Goal: Transaction & Acquisition: Purchase product/service

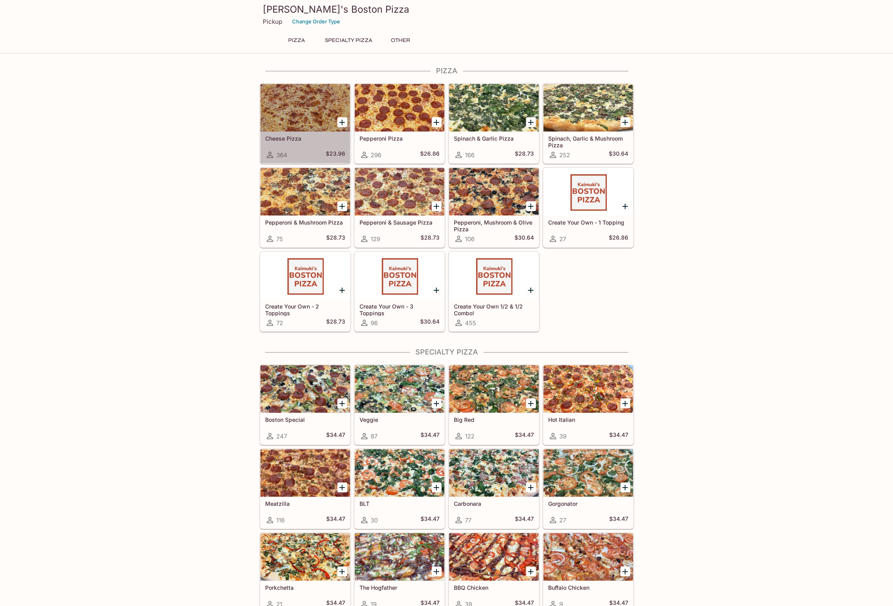
click at [319, 119] on div at bounding box center [305, 108] width 90 height 48
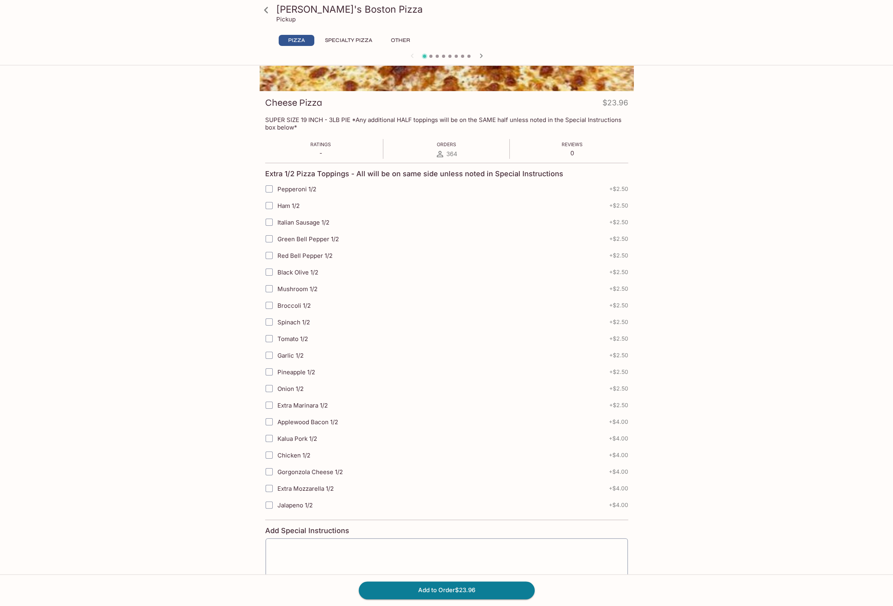
scroll to position [129, 0]
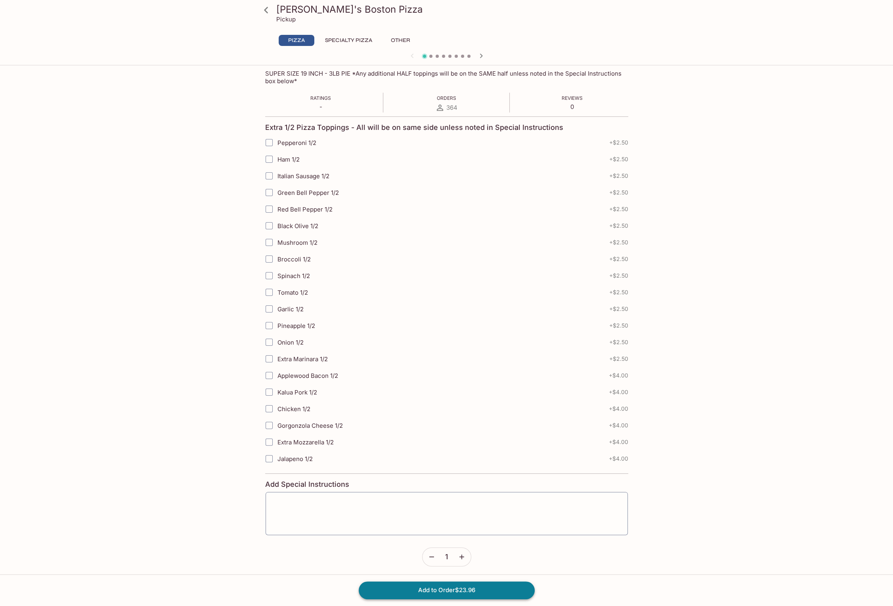
click at [453, 591] on button "Add to Order $23.96" at bounding box center [447, 590] width 176 height 17
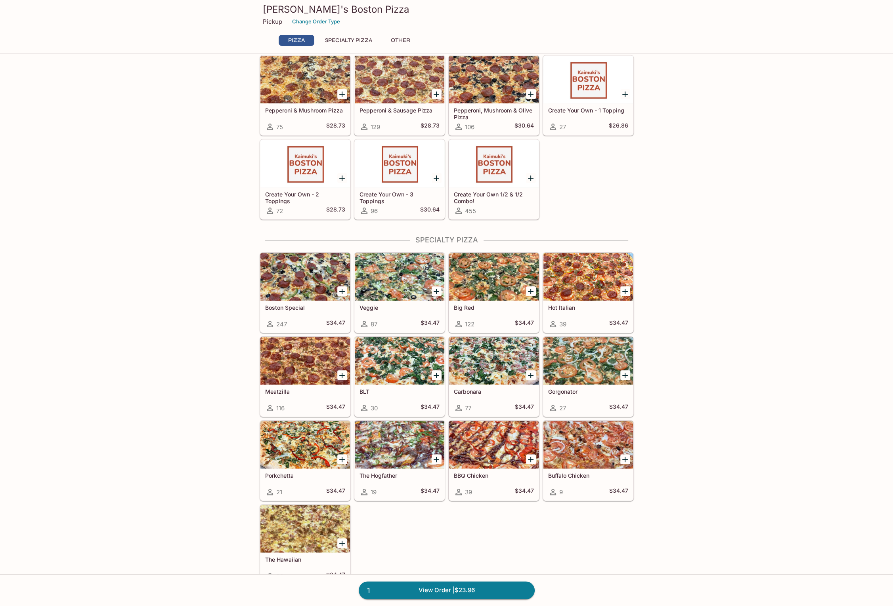
scroll to position [158, 0]
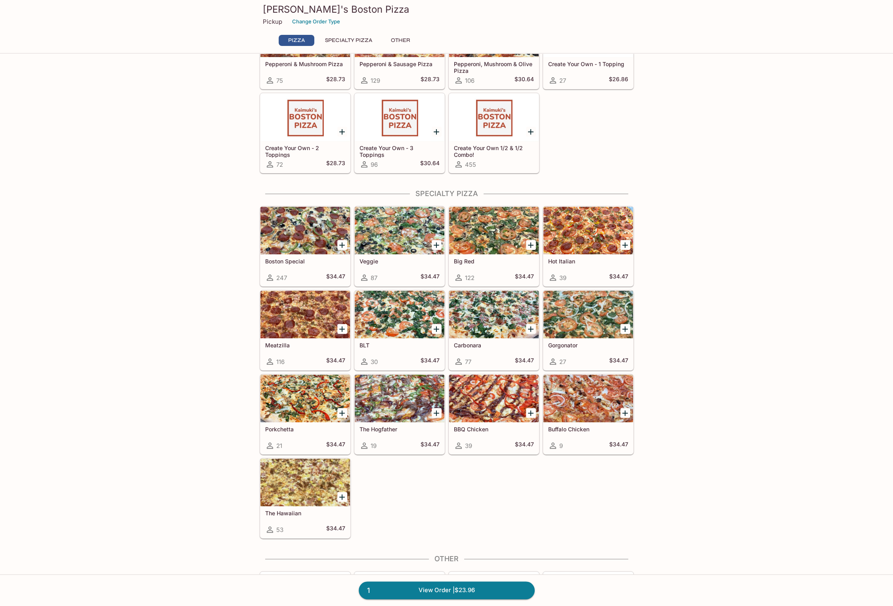
click at [305, 233] on div at bounding box center [305, 231] width 90 height 48
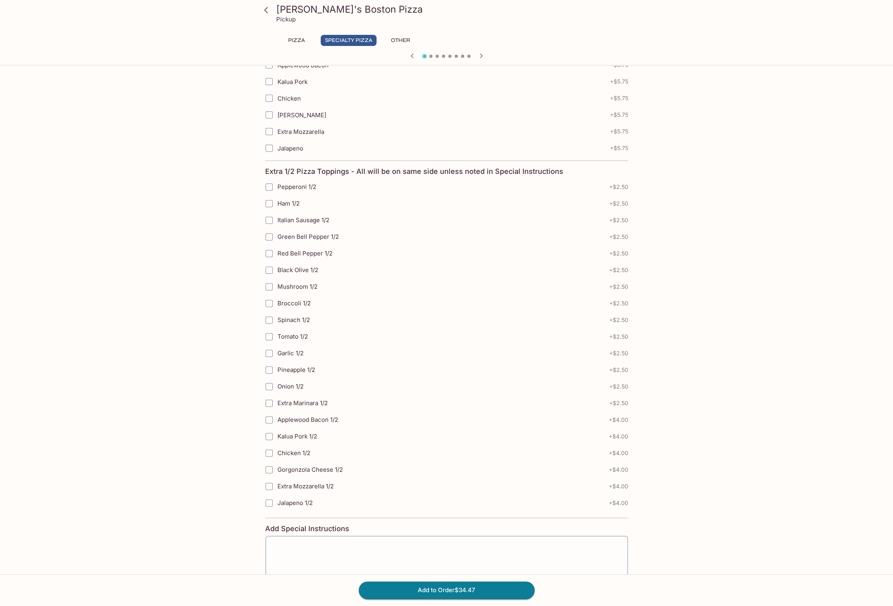
scroll to position [555, 0]
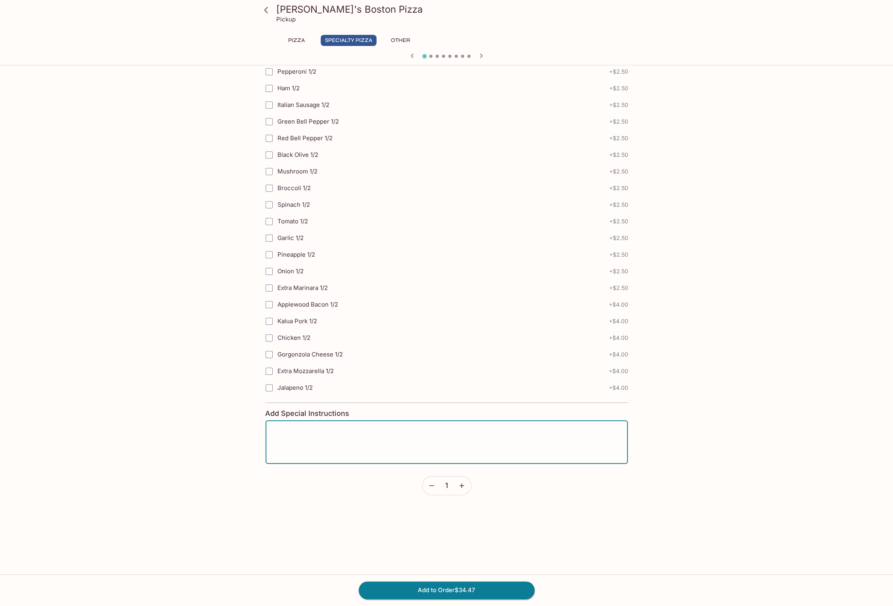
click at [441, 447] on textarea at bounding box center [446, 442] width 351 height 30
click at [326, 428] on textarea "Can you please slice to smaller sizes. This is for kids. Thanks!" at bounding box center [446, 442] width 351 height 30
type textarea "Can you please slice to smaller sizes. This is for kids. Thanks!"
click at [458, 589] on button "Add to Order $34.47" at bounding box center [447, 590] width 176 height 17
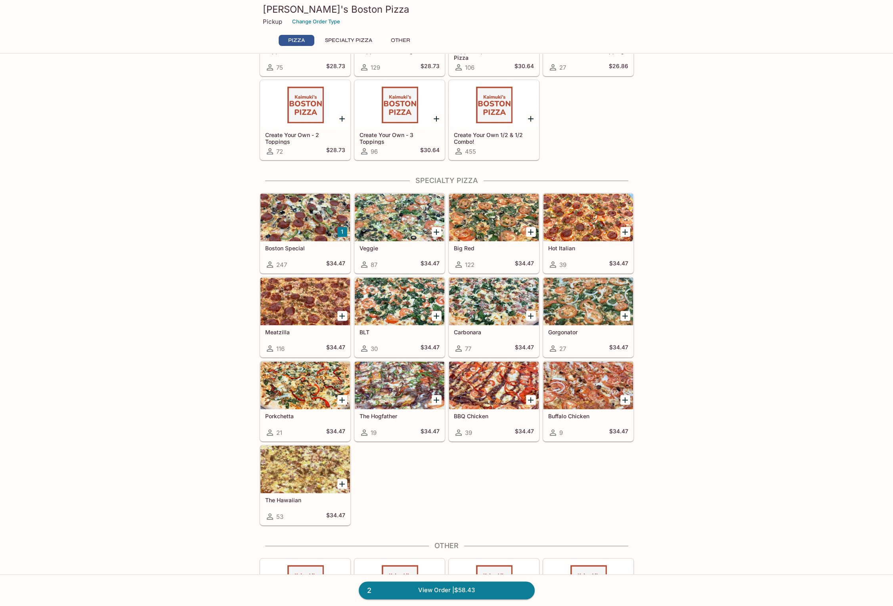
scroll to position [242, 0]
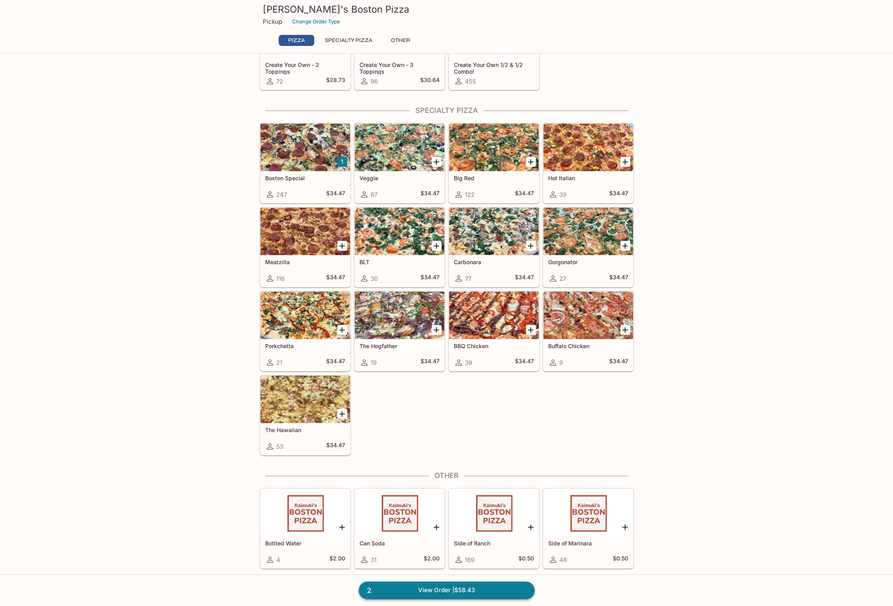
click at [426, 590] on link "2 View Order | $58.43" at bounding box center [447, 590] width 176 height 17
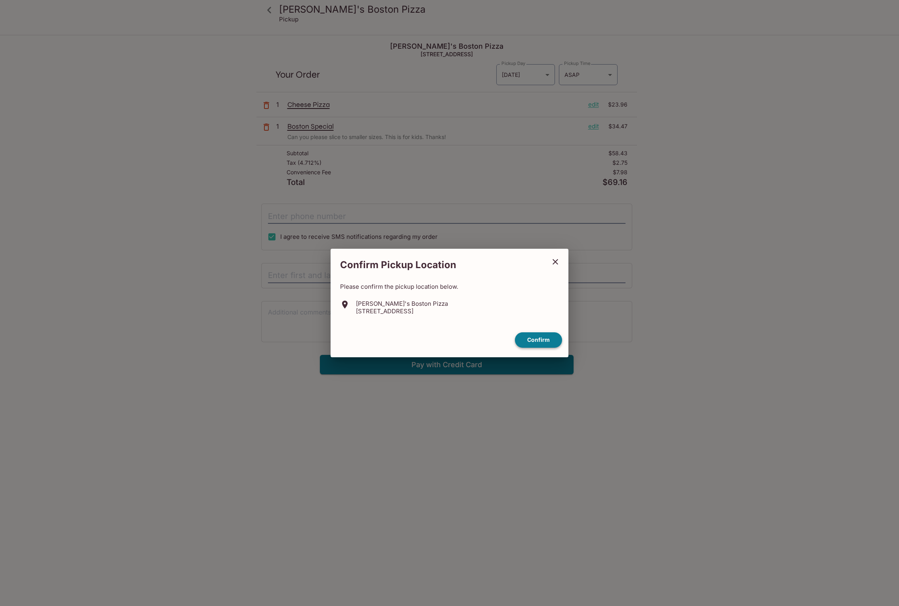
click at [544, 341] on button "Confirm" at bounding box center [538, 339] width 47 height 15
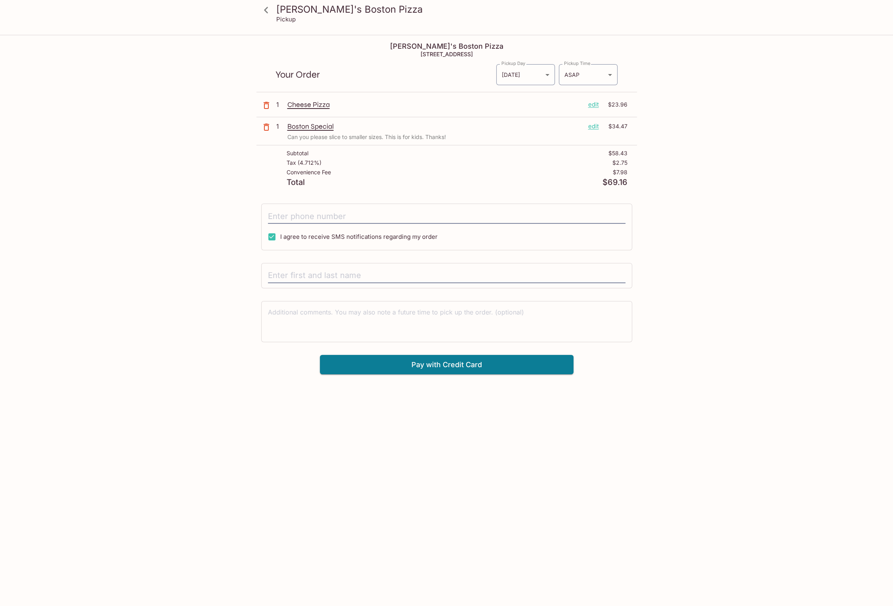
click at [593, 106] on p "edit" at bounding box center [593, 104] width 11 height 9
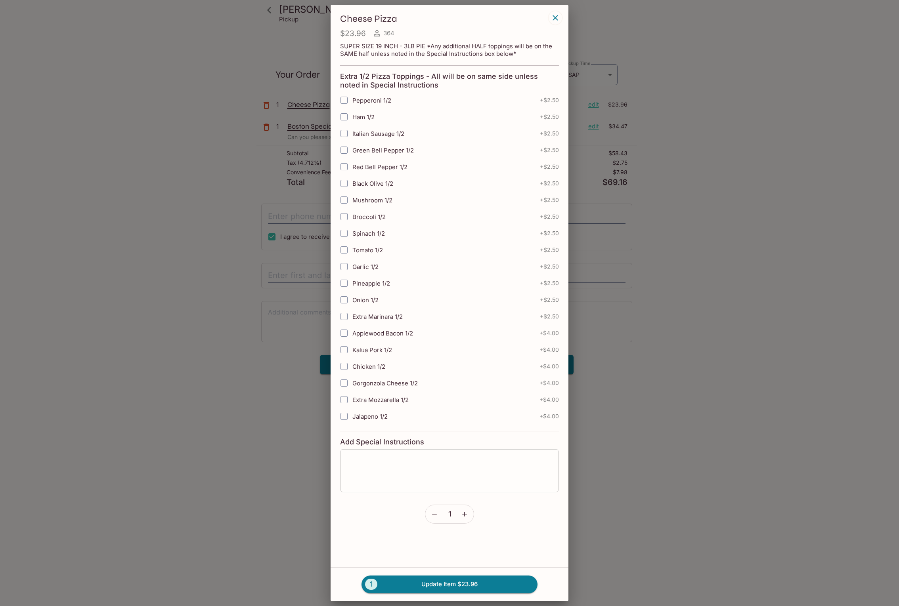
click at [407, 481] on textarea at bounding box center [449, 471] width 207 height 30
paste textarea "Can you please slice to smaller sizes. This is for kids. Thanks!"
type textarea "Can you please slice to smaller sizes. This is for kids. Thanks!"
click at [451, 584] on button "1 Update Item $23.96" at bounding box center [449, 584] width 176 height 17
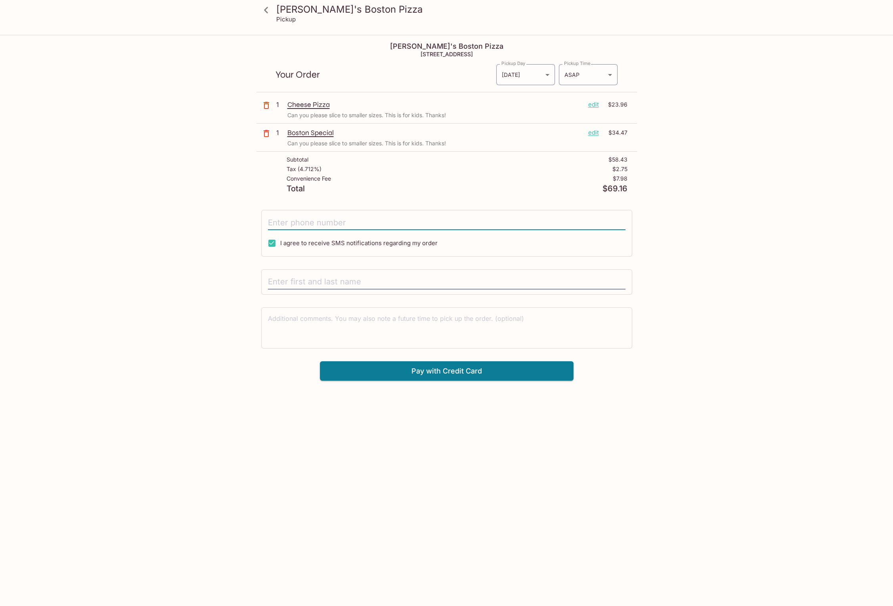
click at [356, 223] on input "tel" at bounding box center [446, 222] width 357 height 15
type input "[PHONE_NUMBER]"
click at [346, 280] on input "text" at bounding box center [446, 282] width 357 height 15
type input "[PERSON_NAME]"
click at [699, 141] on div "[PERSON_NAME]'s Boston Pizza Pickup [PERSON_NAME]'s Boston Pizza [STREET_ADDRES…" at bounding box center [446, 208] width 507 height 345
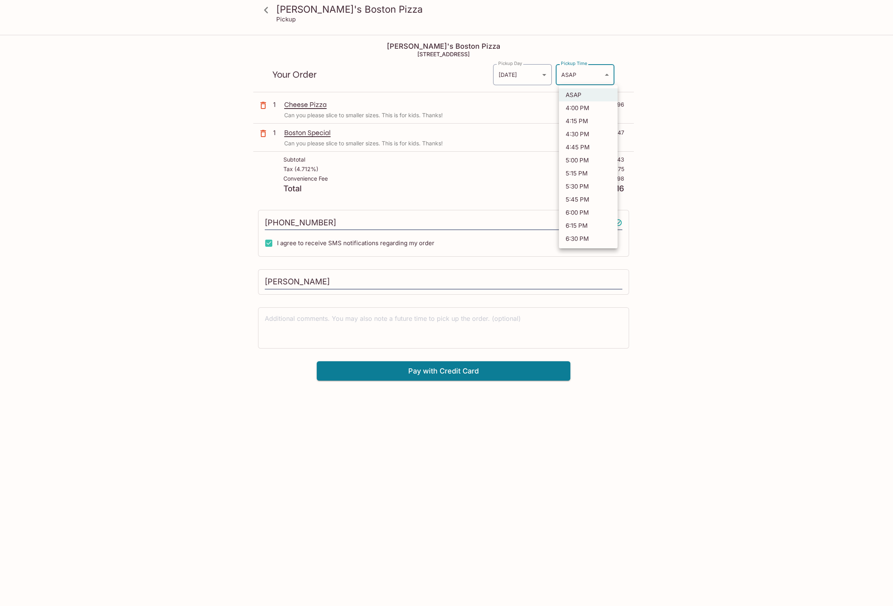
click at [601, 71] on body "[PERSON_NAME]'s Boston Pizza Pickup [PERSON_NAME]'s Boston Pizza [STREET_ADDRES…" at bounding box center [446, 339] width 893 height 606
click at [590, 133] on li "4:30 PM" at bounding box center [588, 134] width 59 height 13
type input "[DATE]T02:30:09.000000Z"
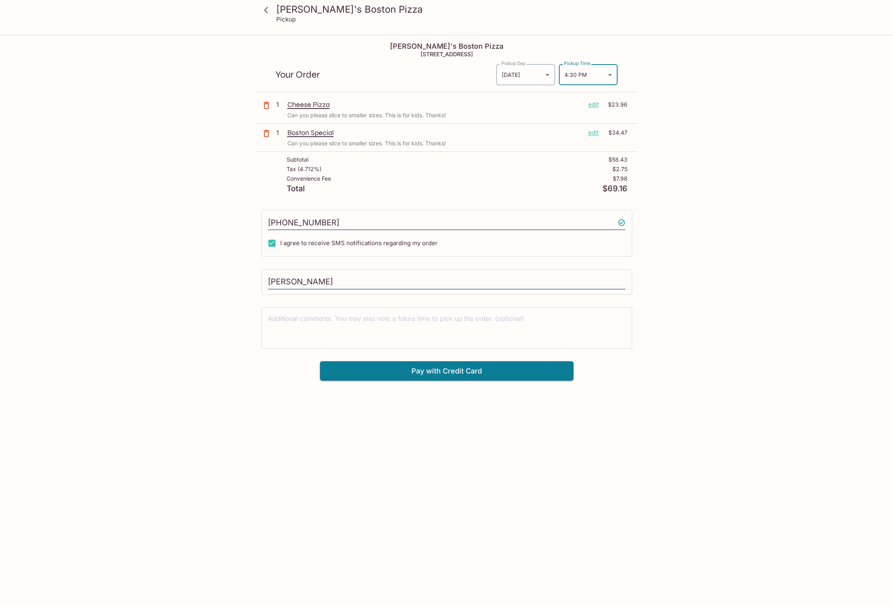
click at [732, 231] on div "[PERSON_NAME]'s Boston Pizza Pickup [PERSON_NAME]'s Boston Pizza [STREET_ADDRES…" at bounding box center [446, 339] width 893 height 606
click at [456, 322] on textarea at bounding box center [446, 327] width 357 height 27
paste textarea "Can you please slice to smaller sizes. This is for kids. Thanks!"
click at [493, 425] on div "[PERSON_NAME]'s Boston Pizza Pickup [PERSON_NAME]'s Boston Pizza [STREET_ADDRES…" at bounding box center [446, 339] width 893 height 606
click at [315, 317] on textarea "Can you please slice to smaller sizes. This is for kids. Thanks!" at bounding box center [446, 327] width 357 height 27
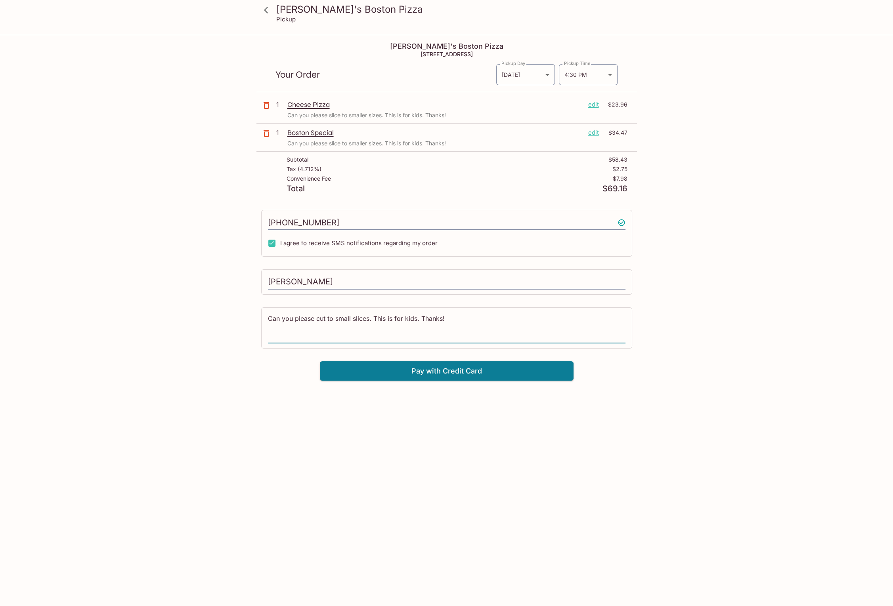
type textarea "Can you please cut to small slices. This is for kids. Thanks!"
click at [592, 106] on p "edit" at bounding box center [593, 104] width 11 height 9
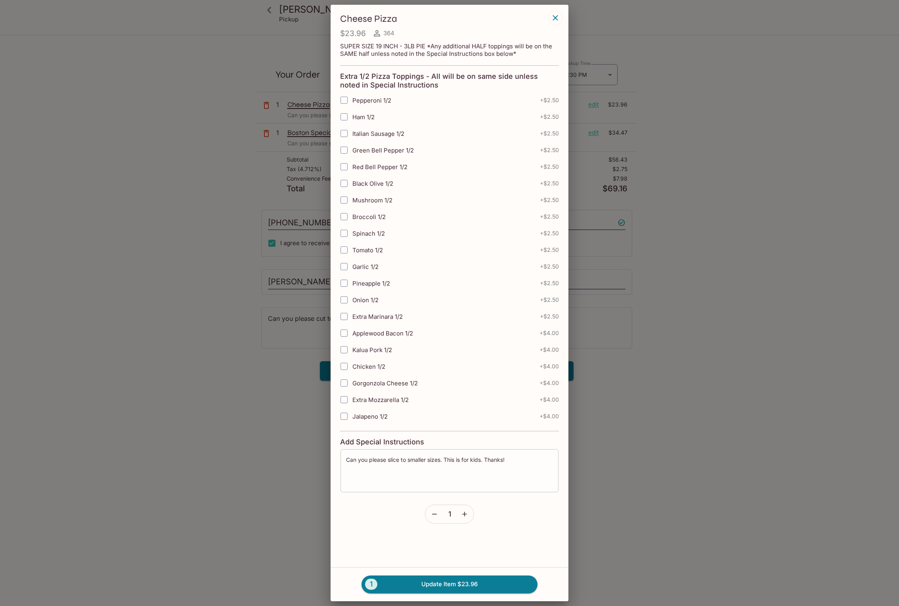
click at [449, 472] on textarea "Can you please slice to smaller sizes. This is for kids. Thanks!" at bounding box center [449, 471] width 207 height 30
paste textarea "cut to small slic"
click at [438, 583] on button "1 Update Item $23.96" at bounding box center [449, 584] width 176 height 17
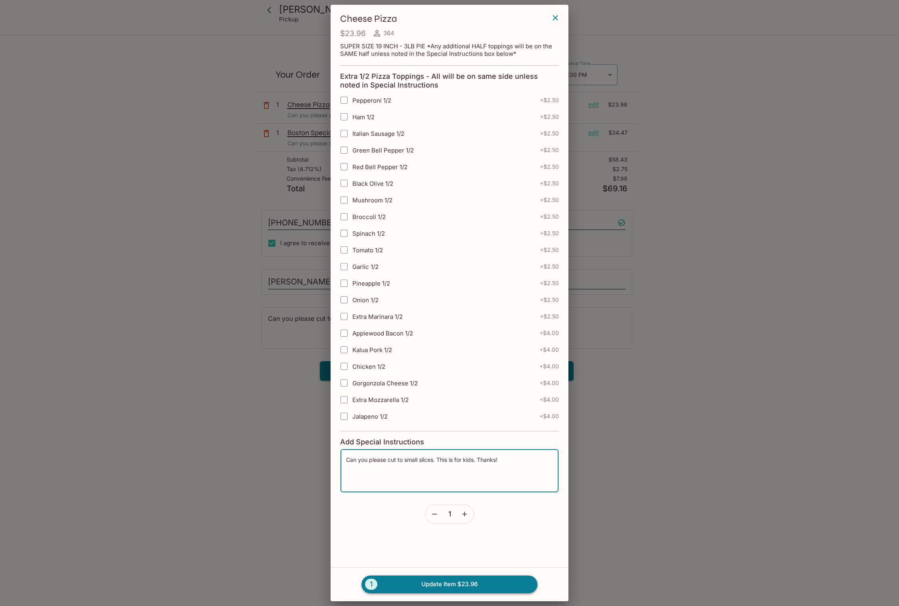
type textarea "Can you please slice to smaller sizes. This is for kids. Thanks!"
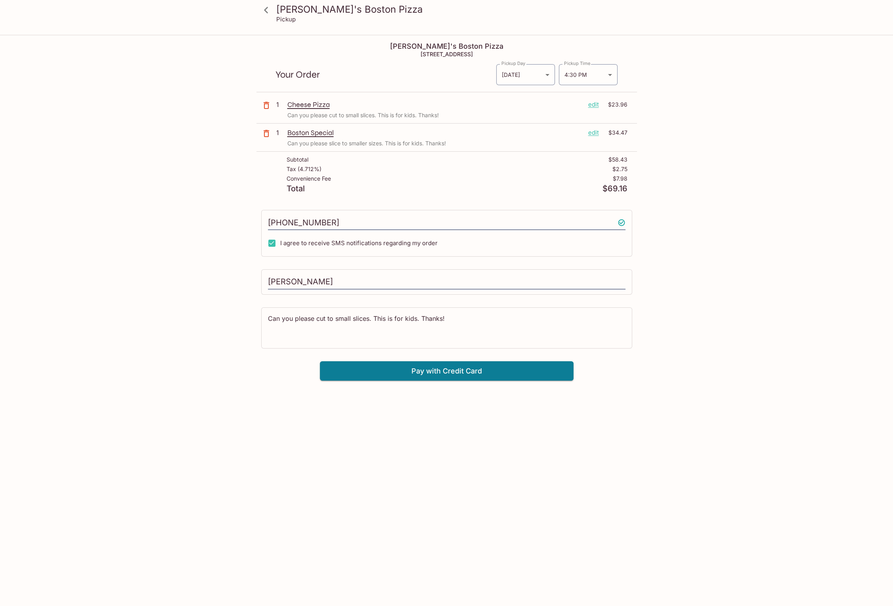
click at [596, 133] on p "edit" at bounding box center [593, 132] width 11 height 9
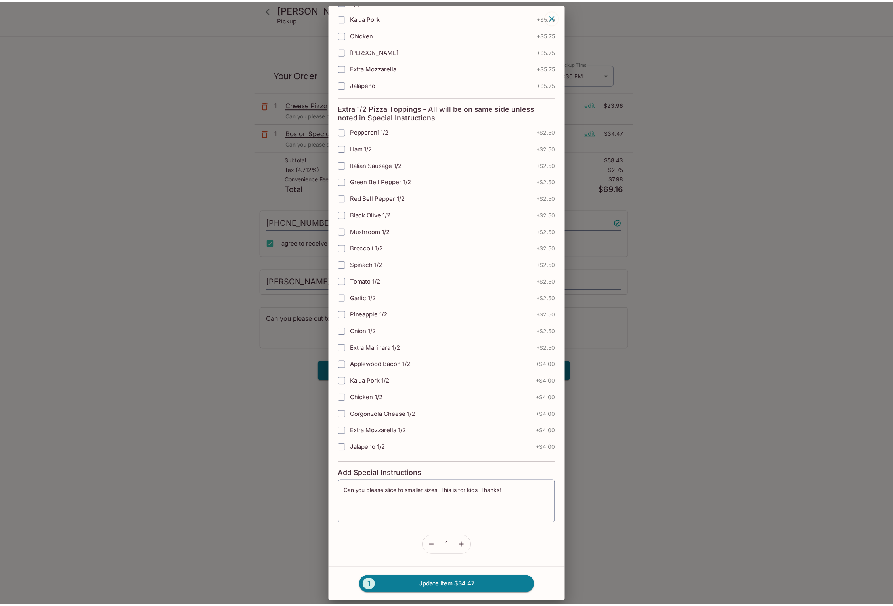
scroll to position [353, 0]
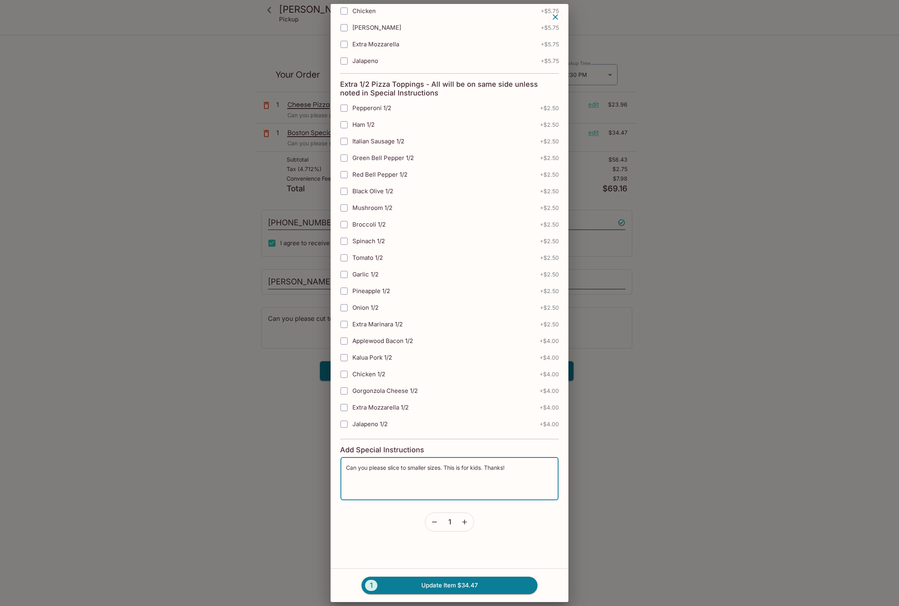
click at [433, 464] on textarea "Can you please slice to smaller sizes. This is for kids. Thanks!" at bounding box center [449, 479] width 207 height 30
paste textarea "cut to small slic"
click at [445, 589] on button "1 Update Item $34.47" at bounding box center [449, 585] width 176 height 17
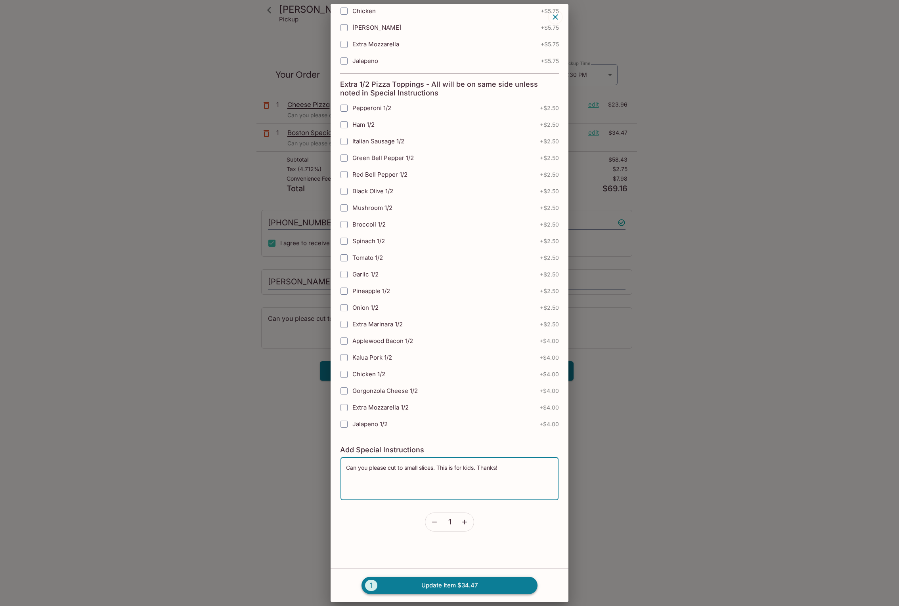
type textarea "Can you please slice to smaller sizes. This is for kids. Thanks!"
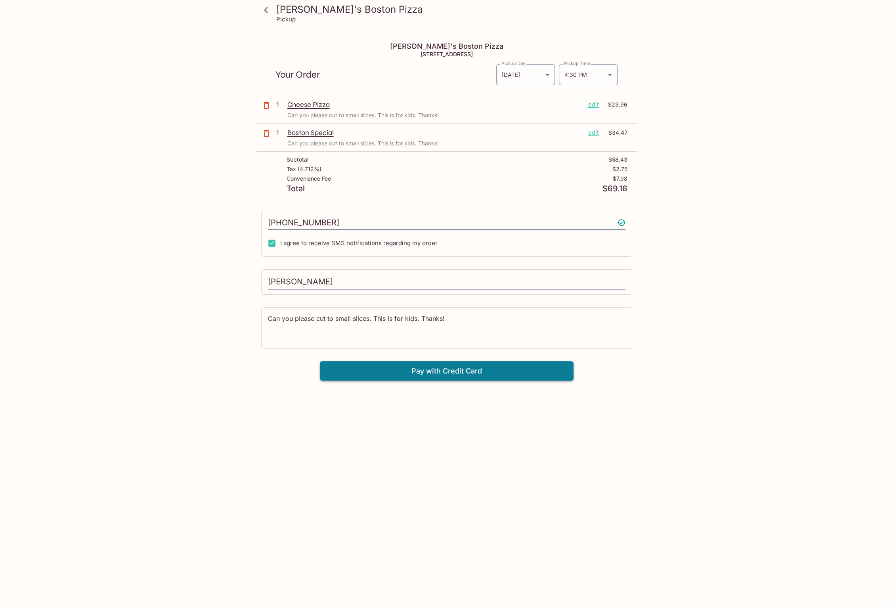
click at [451, 372] on button "Pay with Credit Card" at bounding box center [447, 371] width 254 height 20
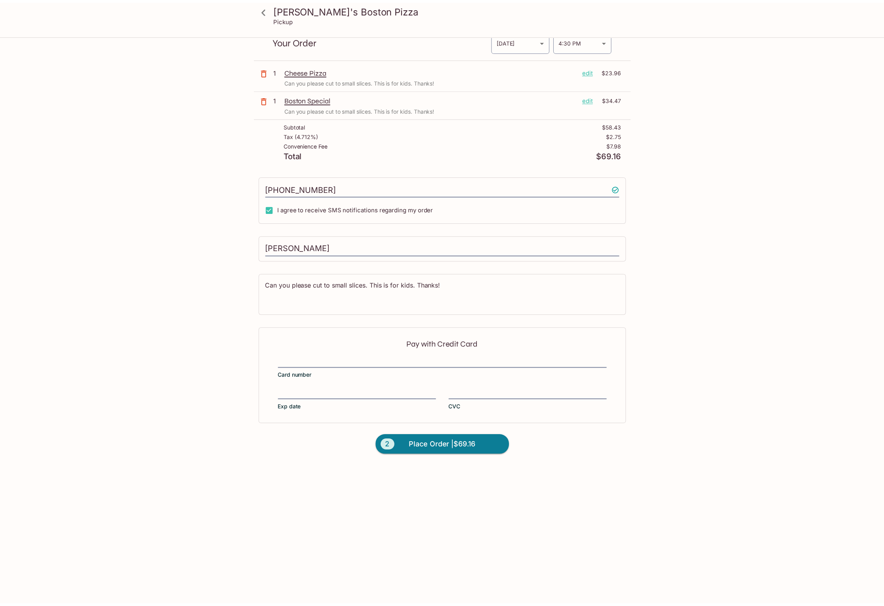
scroll to position [36, 0]
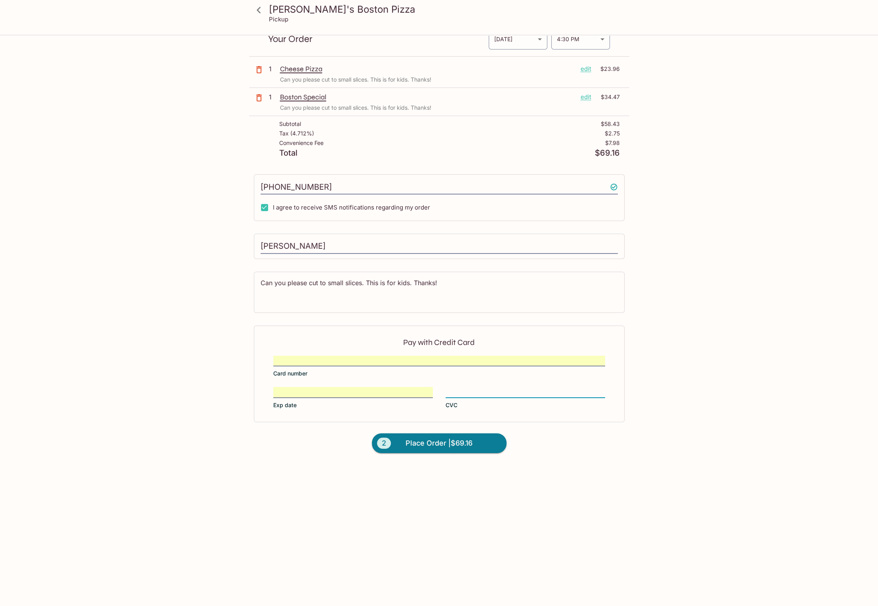
click at [587, 99] on p "edit" at bounding box center [586, 97] width 11 height 9
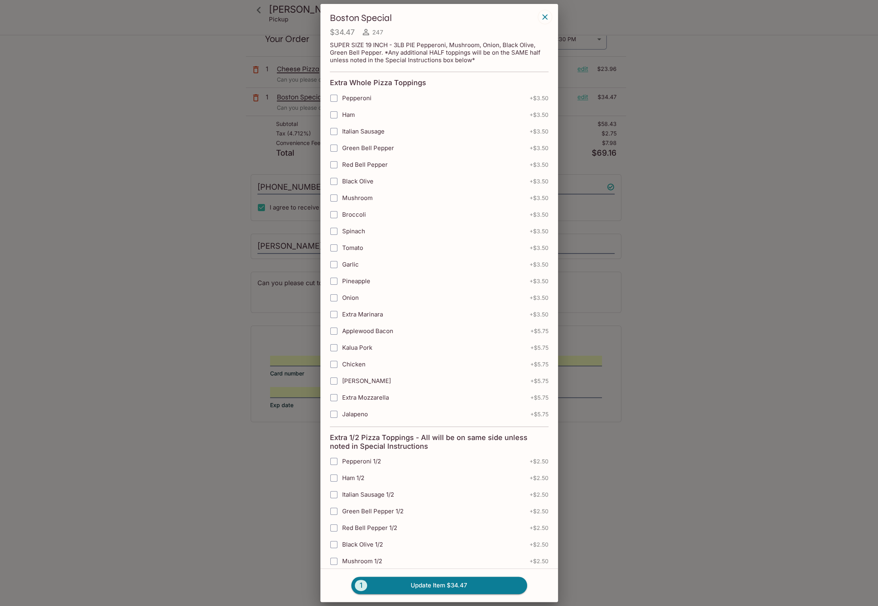
type textarea "Can you please cut to small slices. This is for kids. Thanks!"
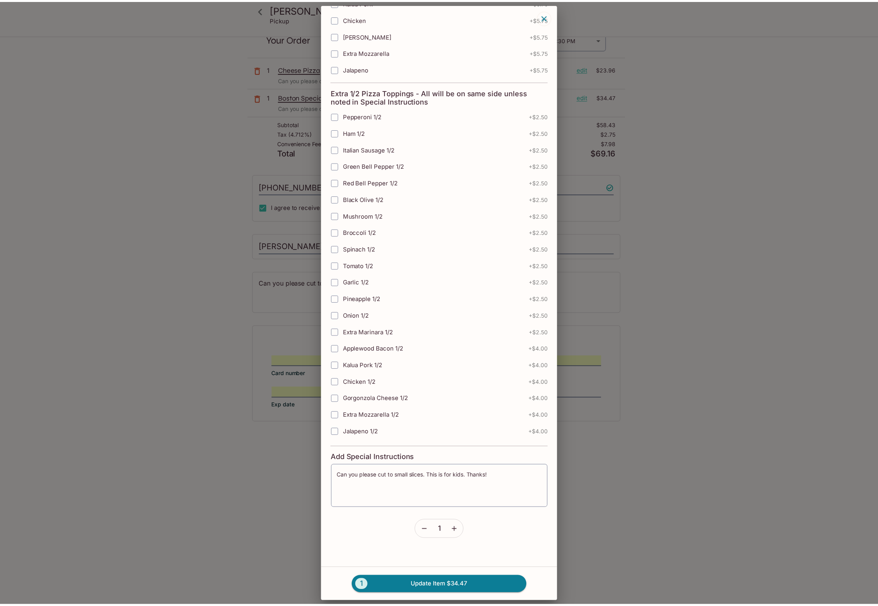
scroll to position [353, 0]
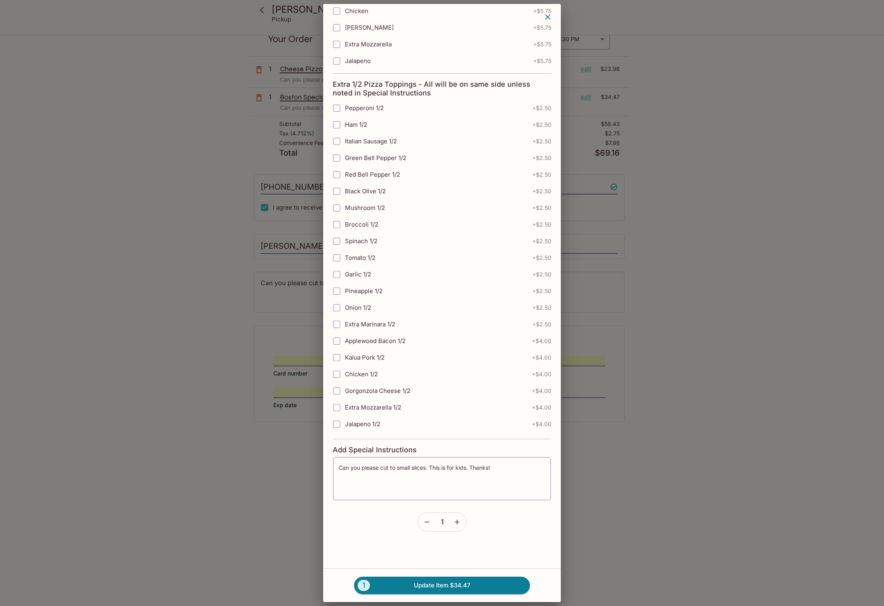
click at [423, 518] on icon "button" at bounding box center [427, 522] width 8 height 8
click at [441, 587] on button "1 Remove Item $34.47" at bounding box center [442, 585] width 176 height 17
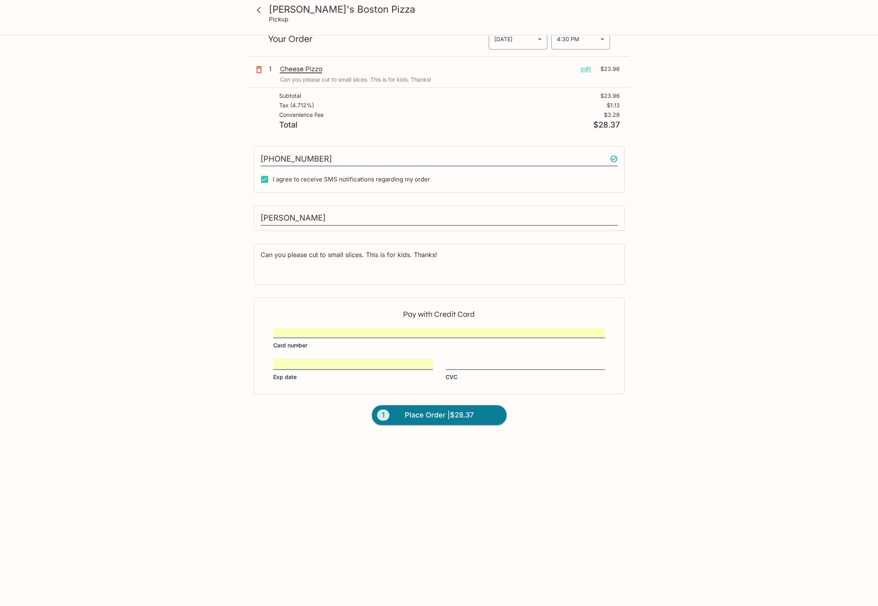
click at [857, 306] on div "[PERSON_NAME]'s Boston Pizza Pickup [PERSON_NAME]'s Boston Pizza [STREET_ADDRES…" at bounding box center [439, 303] width 878 height 606
